Goal: Task Accomplishment & Management: Manage account settings

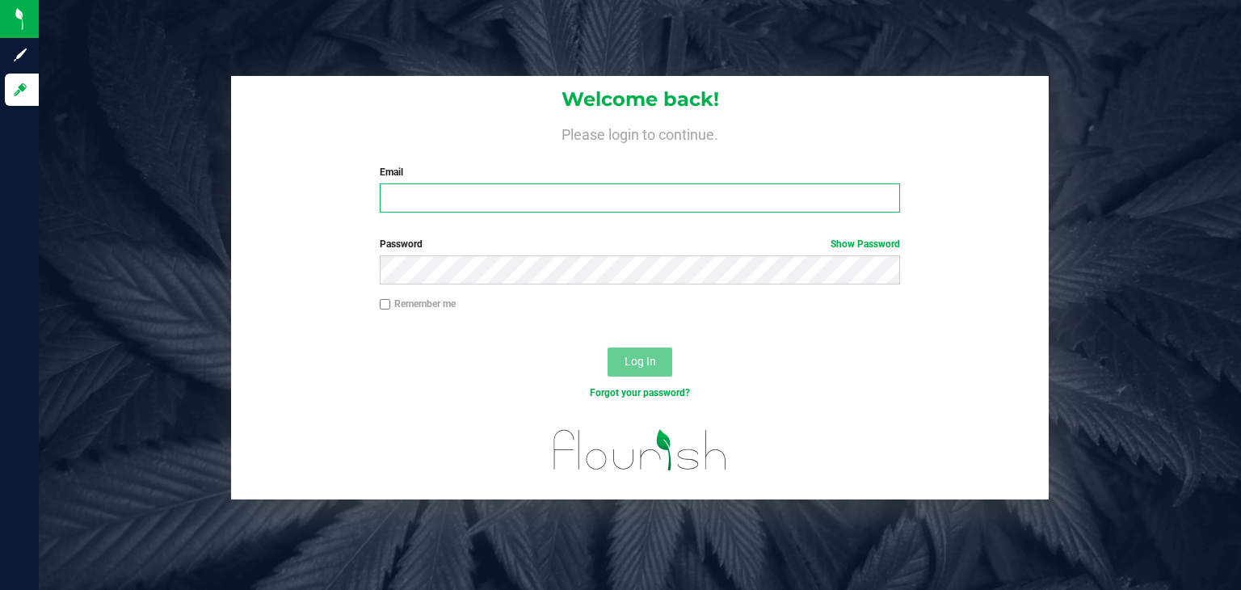
click at [452, 201] on input "Email" at bounding box center [640, 197] width 521 height 29
type input "[EMAIL_ADDRESS][DOMAIN_NAME]"
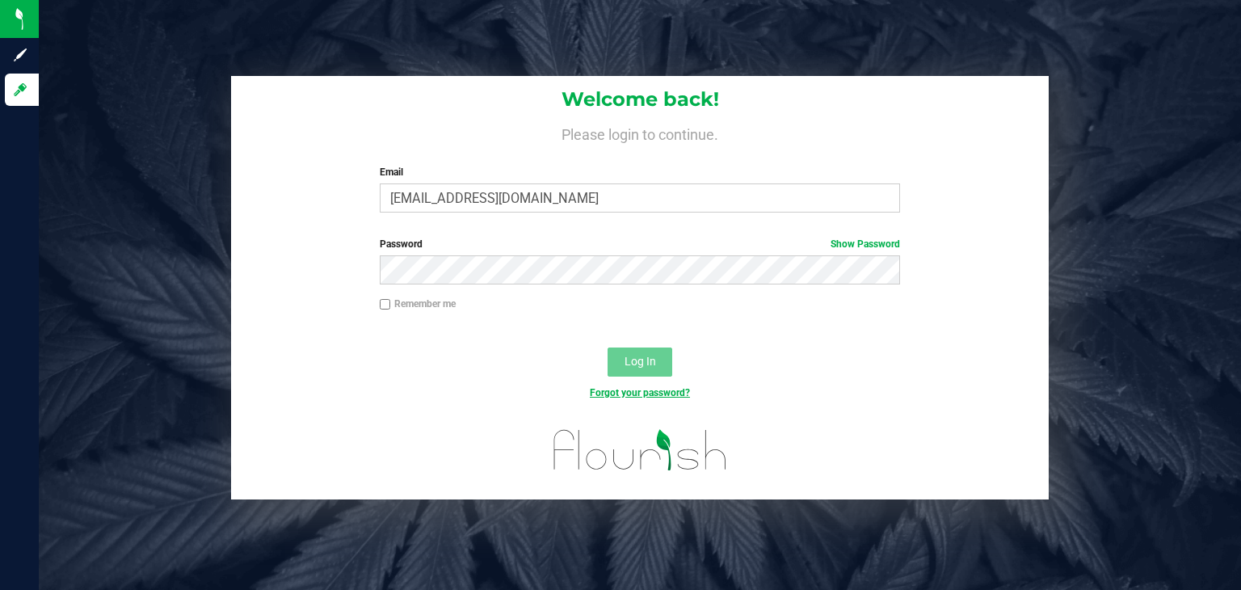
click at [629, 396] on link "Forgot your password?" at bounding box center [640, 392] width 100 height 11
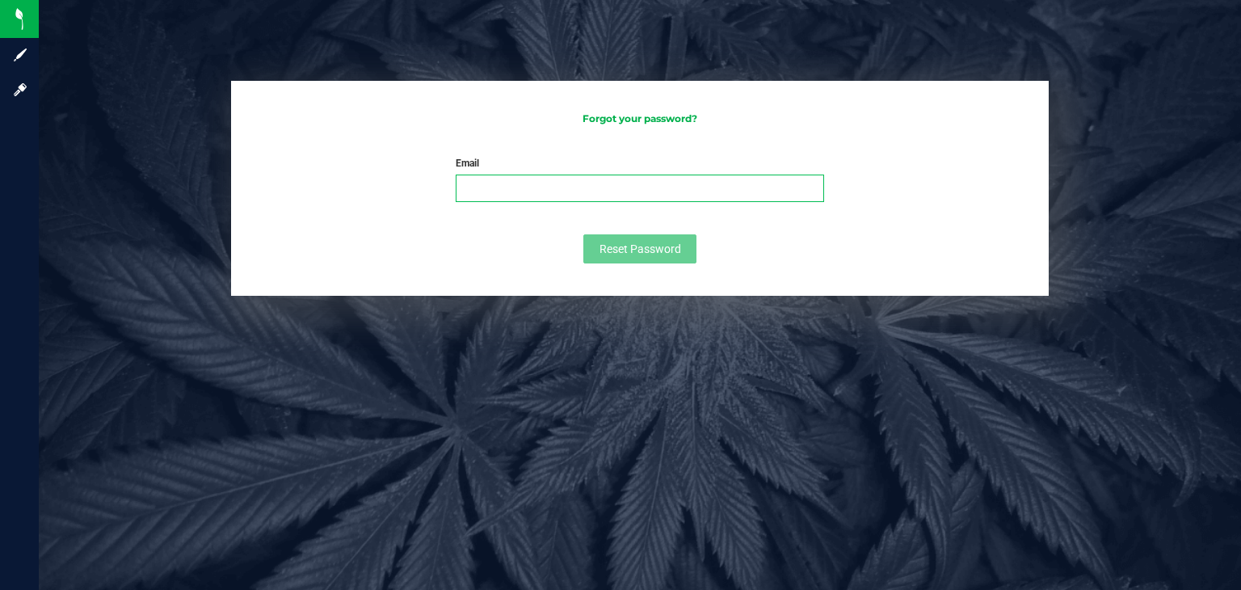
click at [503, 195] on input "Email" at bounding box center [640, 187] width 368 height 27
type input "[EMAIL_ADDRESS][DOMAIN_NAME]"
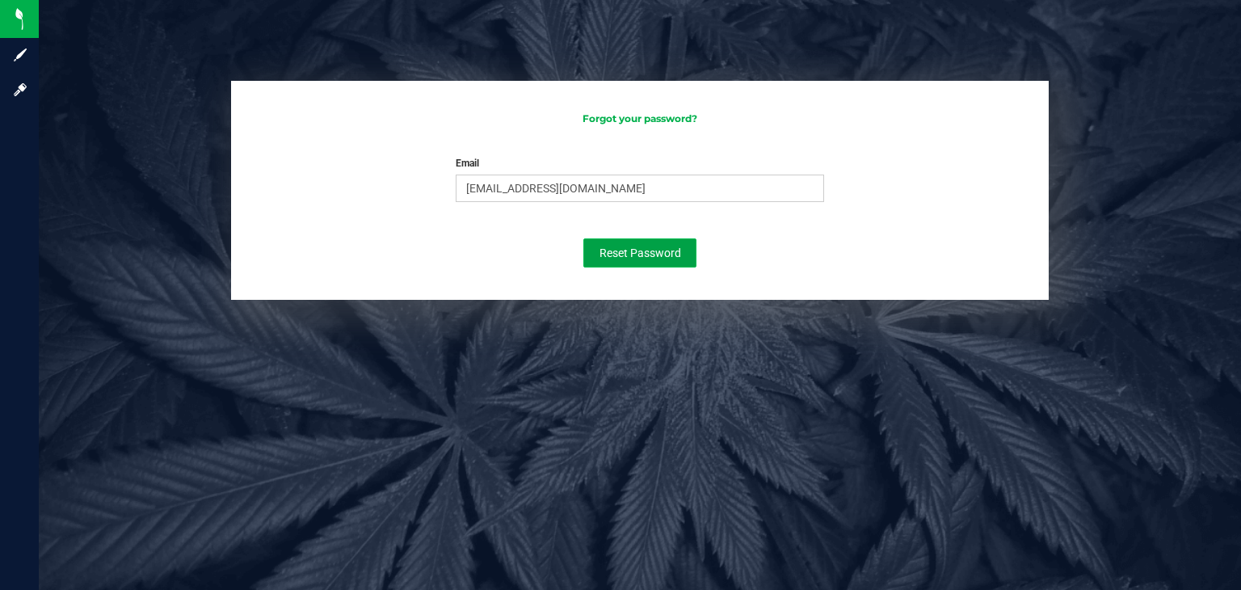
click at [611, 246] on span "Reset Password" at bounding box center [640, 252] width 82 height 13
